Goal: Use online tool/utility: Utilize a website feature to perform a specific function

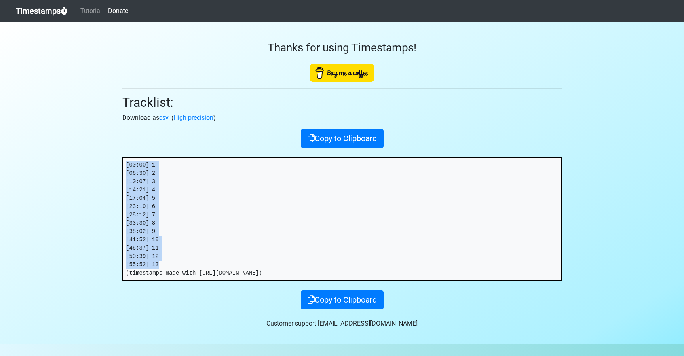
click at [34, 13] on link "Timestamps" at bounding box center [42, 11] width 52 height 16
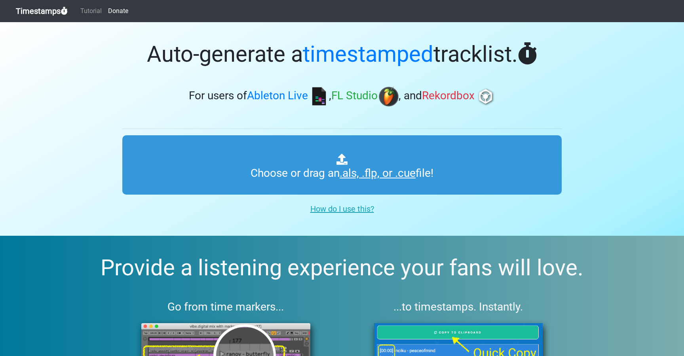
type input "C:\fakepath\YOTTO OWR #010.als"
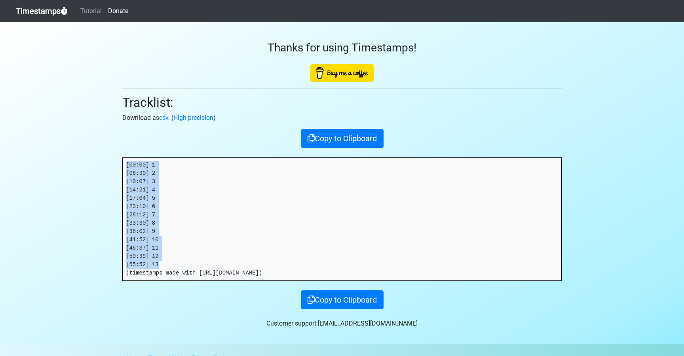
drag, startPoint x: 149, startPoint y: 256, endPoint x: 125, endPoint y: 165, distance: 94.5
click at [125, 165] on pre "[00:00] 1 [06:30] 2 [10:07] 3 [14:21] 4 [17:04] 5 [23:10] 6 [28:12] 7 [33:30] 8…" at bounding box center [342, 219] width 439 height 123
copy pre "[00:00] 1 [06:30] 2 [10:07] 3 [14:21] 4 [17:04] 5 [23:10] 6 [28:12] 7 [33:30] 8…"
